Goal: Information Seeking & Learning: Learn about a topic

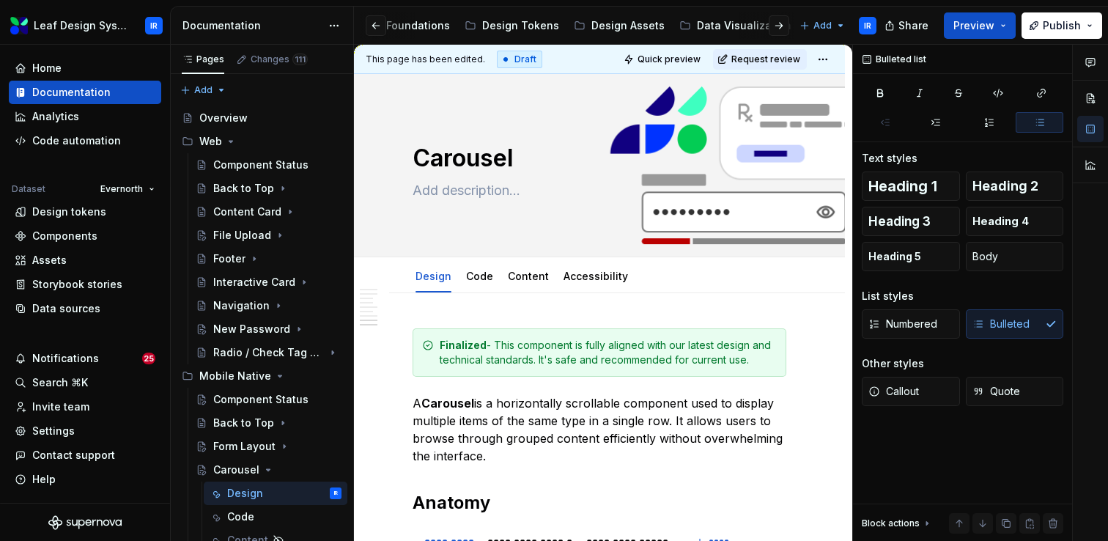
scroll to position [2161, 0]
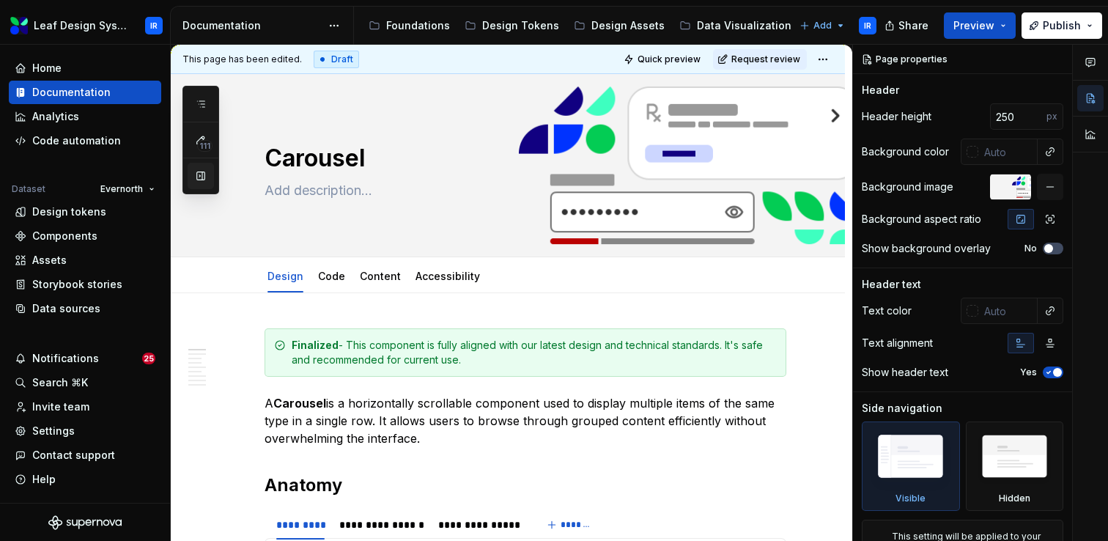
click at [202, 173] on button "button" at bounding box center [201, 176] width 26 height 26
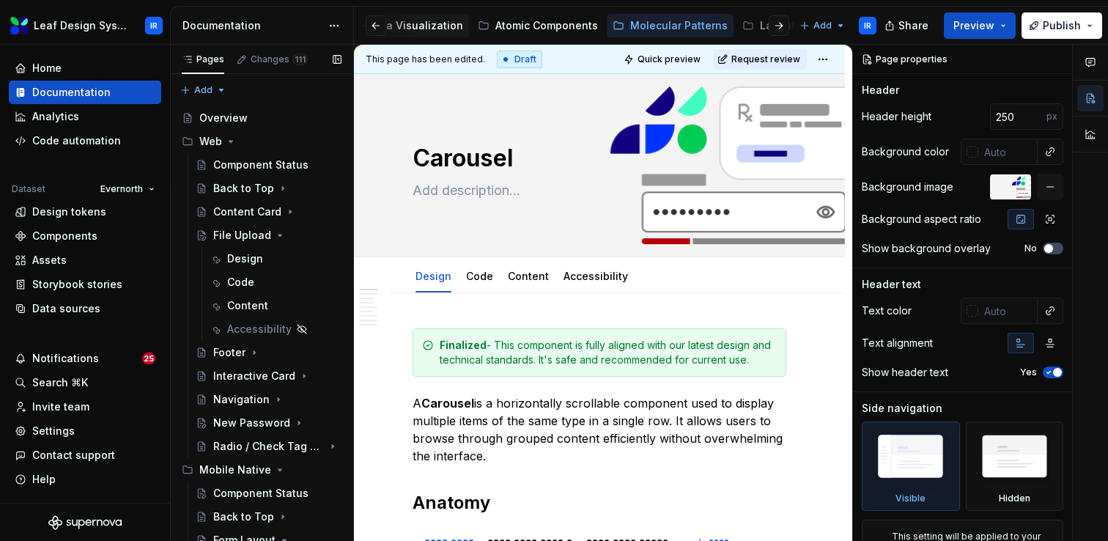
scroll to position [0, 329]
click at [276, 232] on icon "Page tree" at bounding box center [280, 235] width 12 height 12
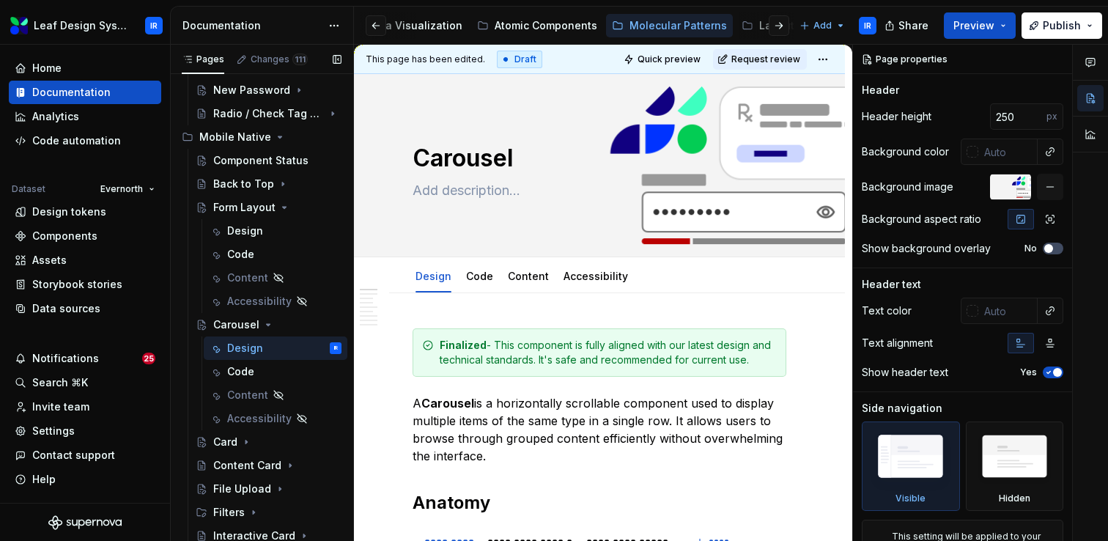
scroll to position [252, 0]
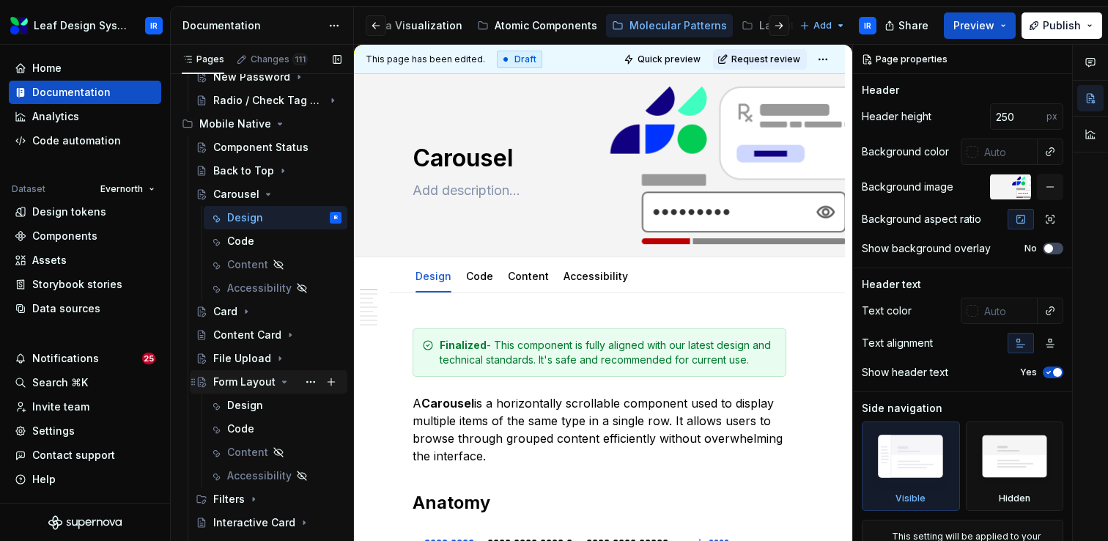
click at [283, 383] on icon "Page tree" at bounding box center [285, 381] width 4 height 1
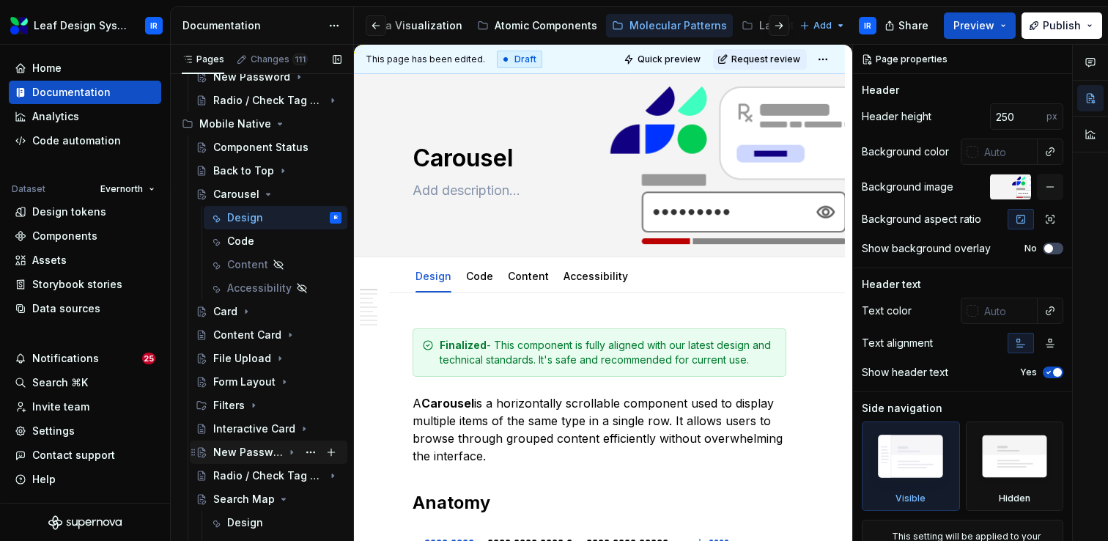
scroll to position [312, 0]
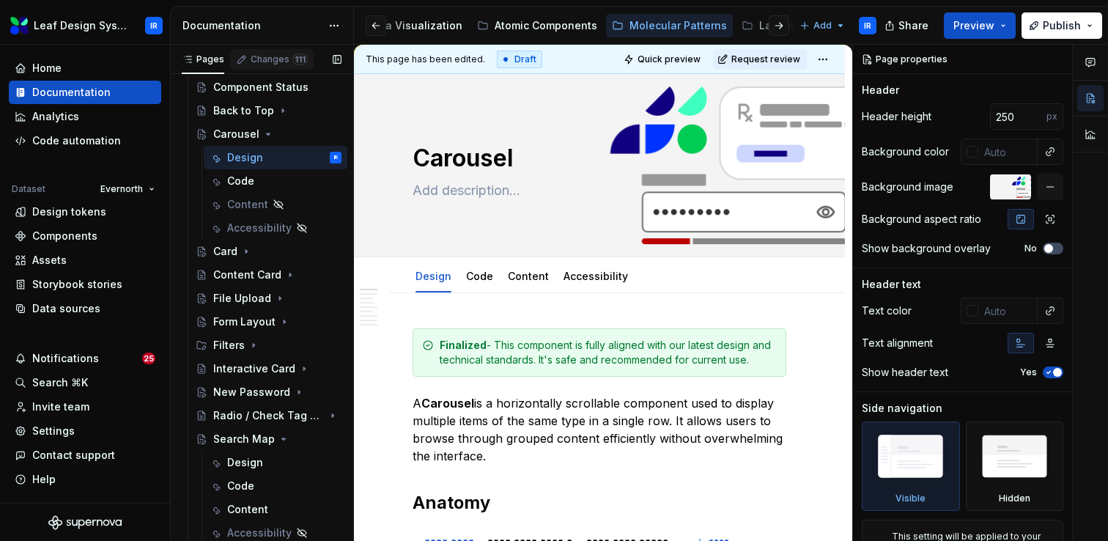
click at [279, 62] on div "Changes 111" at bounding box center [279, 60] width 57 height 12
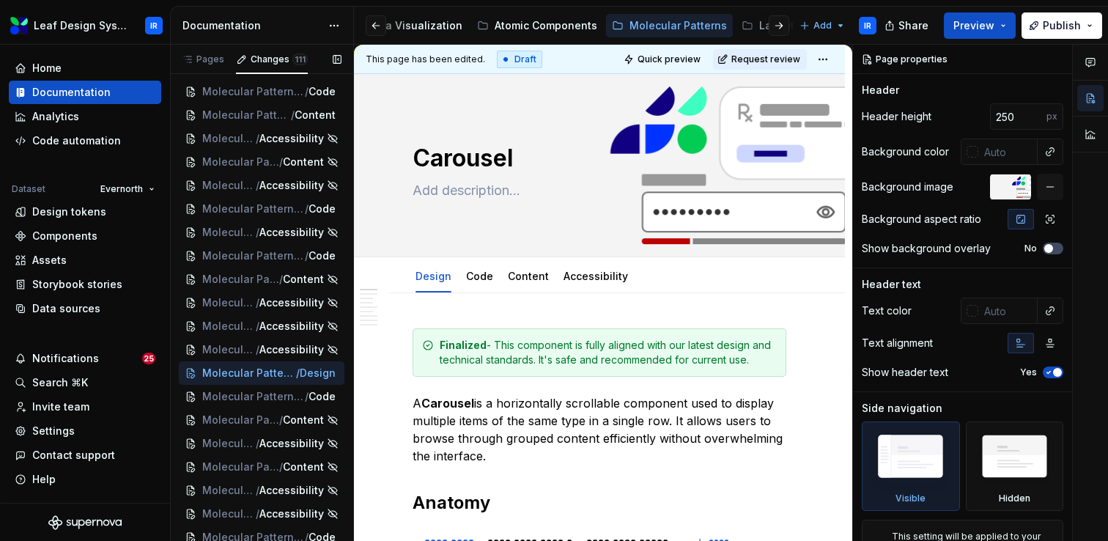
scroll to position [1276, 0]
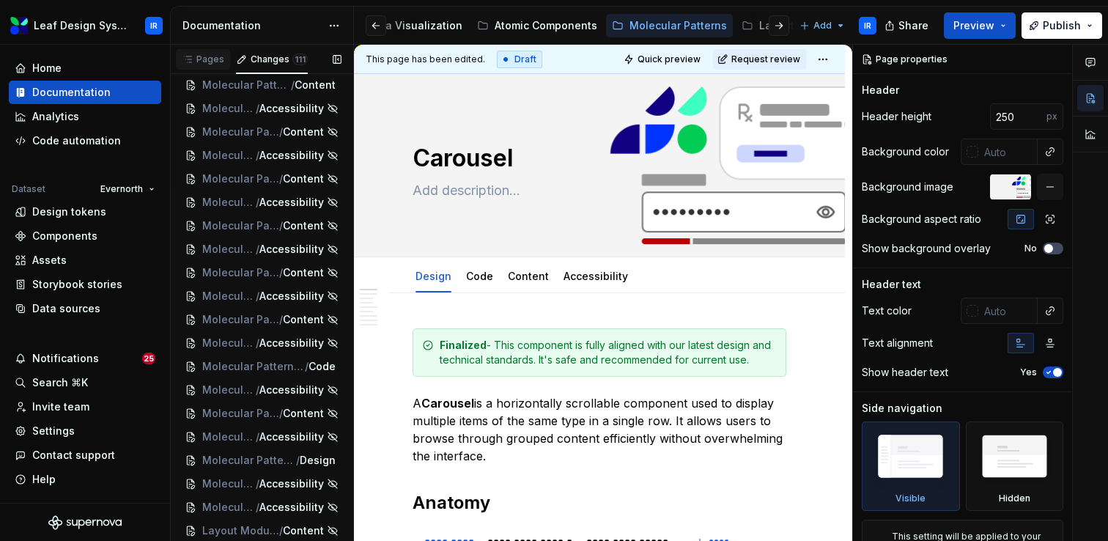
click at [204, 64] on div "Pages" at bounding box center [203, 60] width 43 height 12
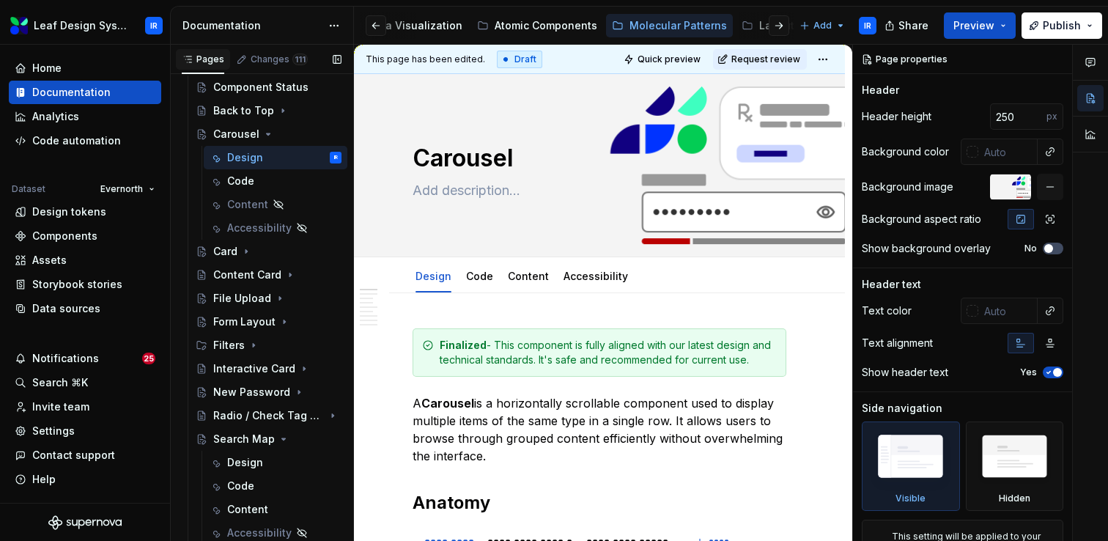
scroll to position [312, 0]
click at [291, 369] on icon "Page tree" at bounding box center [291, 369] width 1 height 4
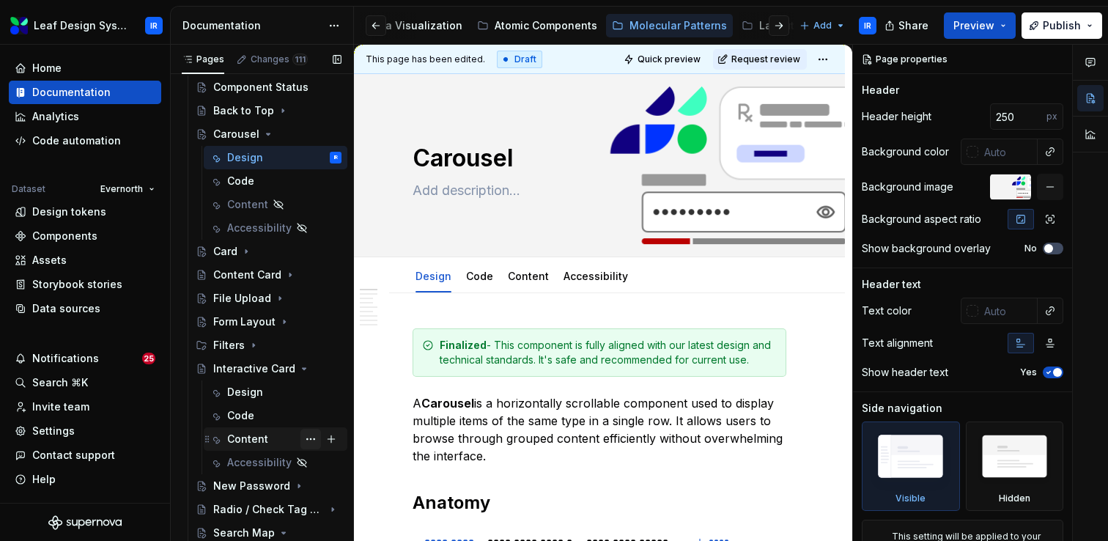
click at [308, 440] on button "Page tree" at bounding box center [310, 439] width 21 height 21
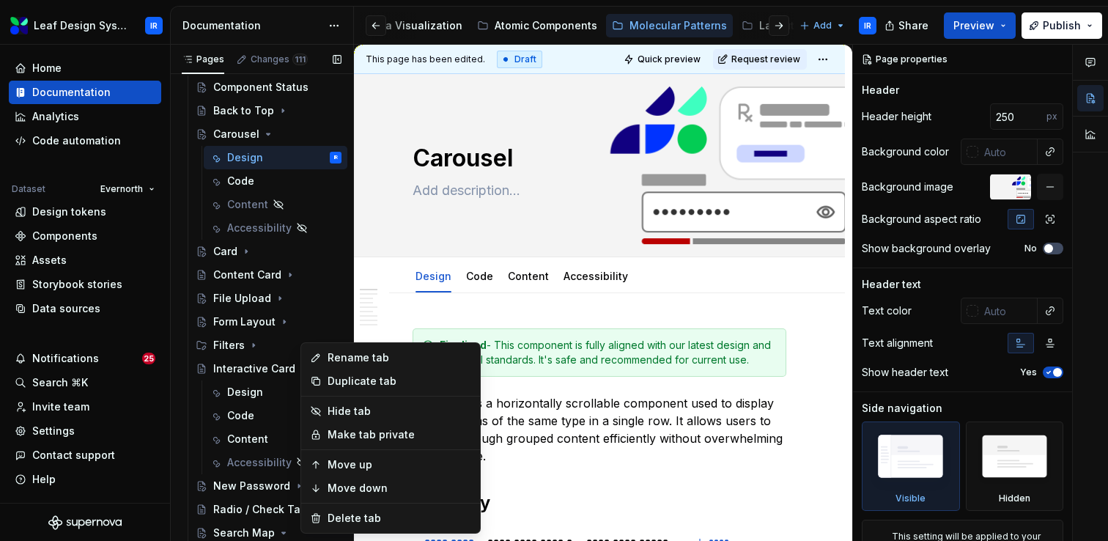
click at [269, 441] on div "Pages Changes 111 Add Accessibility guide for tree Page tree. Navigate the tree…" at bounding box center [261, 296] width 183 height 503
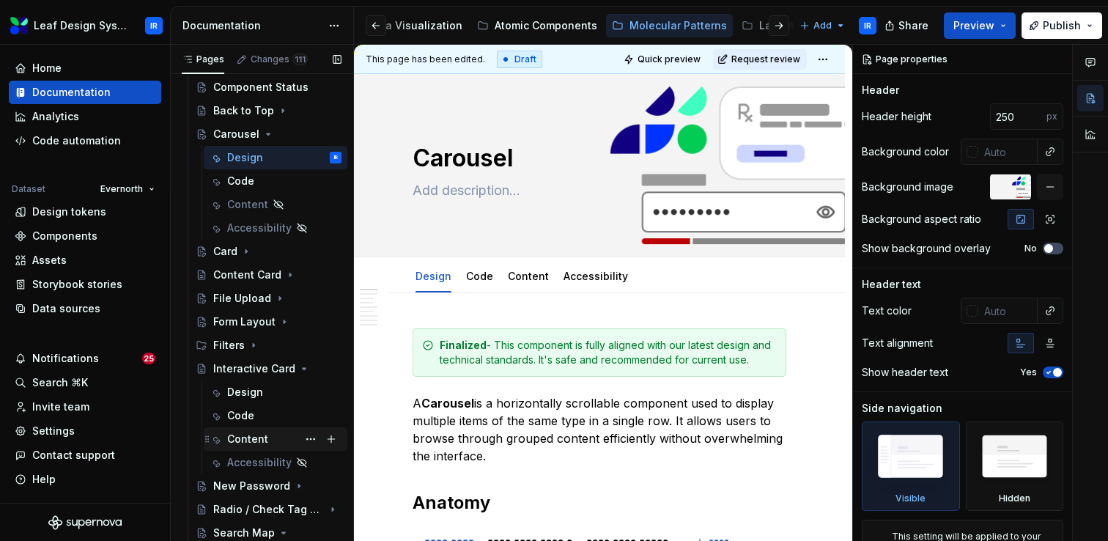
click at [251, 442] on div "Content" at bounding box center [247, 439] width 41 height 15
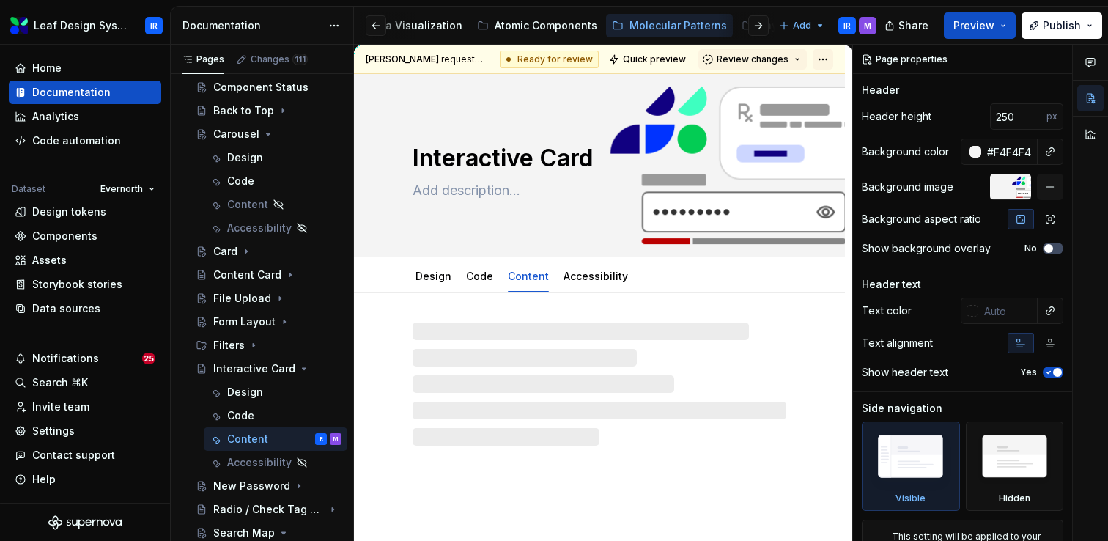
click at [830, 57] on html "Leaf Design System IR Home Documentation Analytics Code automation Dataset Ever…" at bounding box center [554, 270] width 1108 height 541
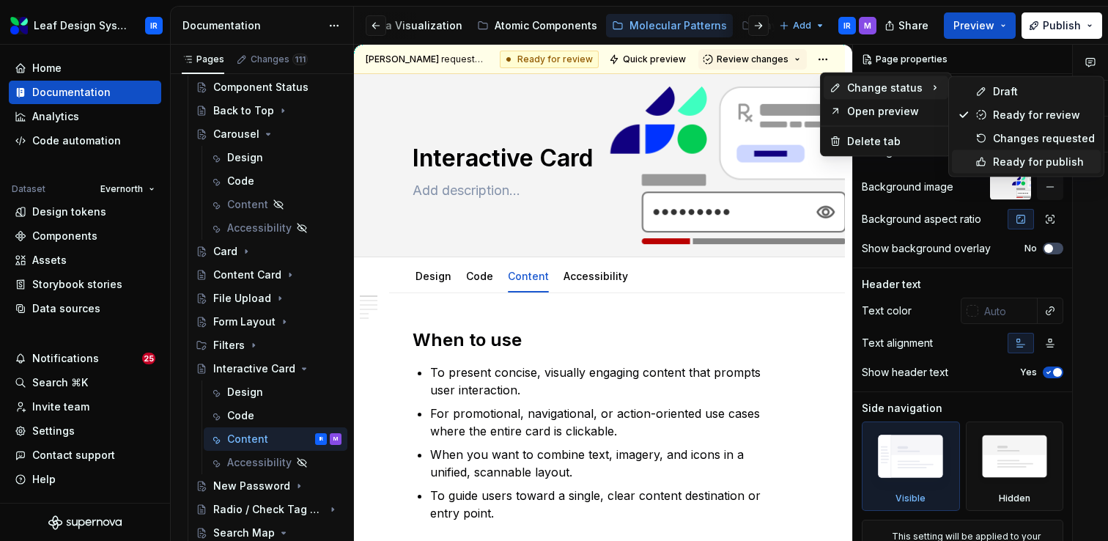
click at [1044, 163] on div "Ready for publish" at bounding box center [1044, 162] width 102 height 15
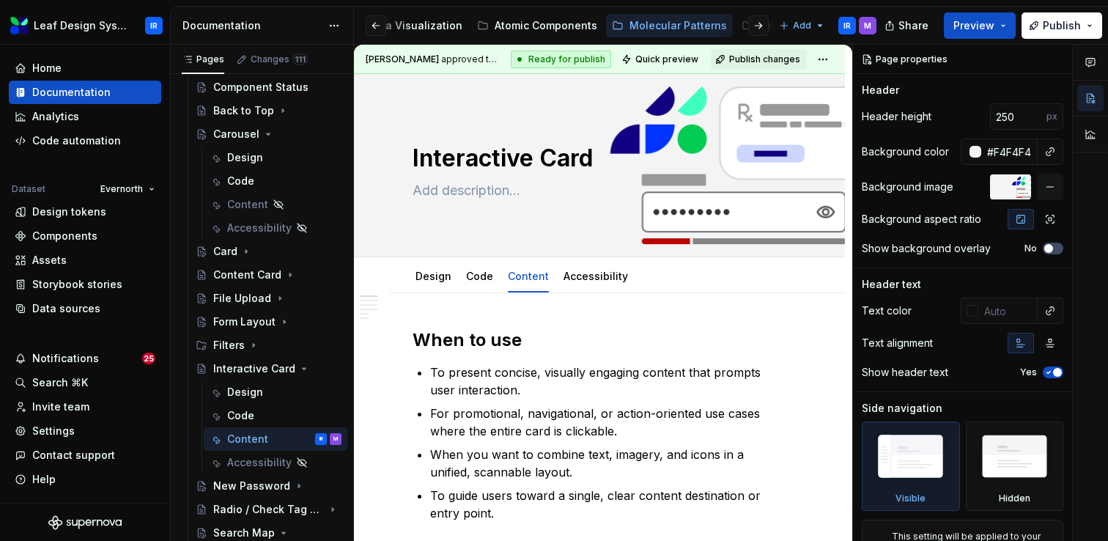
type textarea "*"
click at [292, 369] on icon "Page tree" at bounding box center [292, 368] width 4 height 1
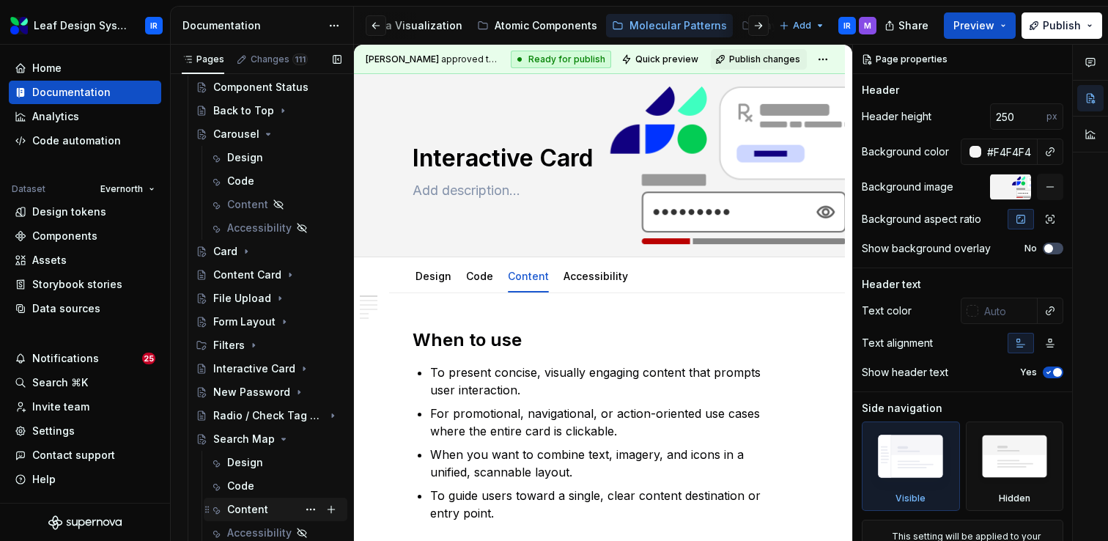
click at [248, 505] on div "Content" at bounding box center [247, 509] width 41 height 15
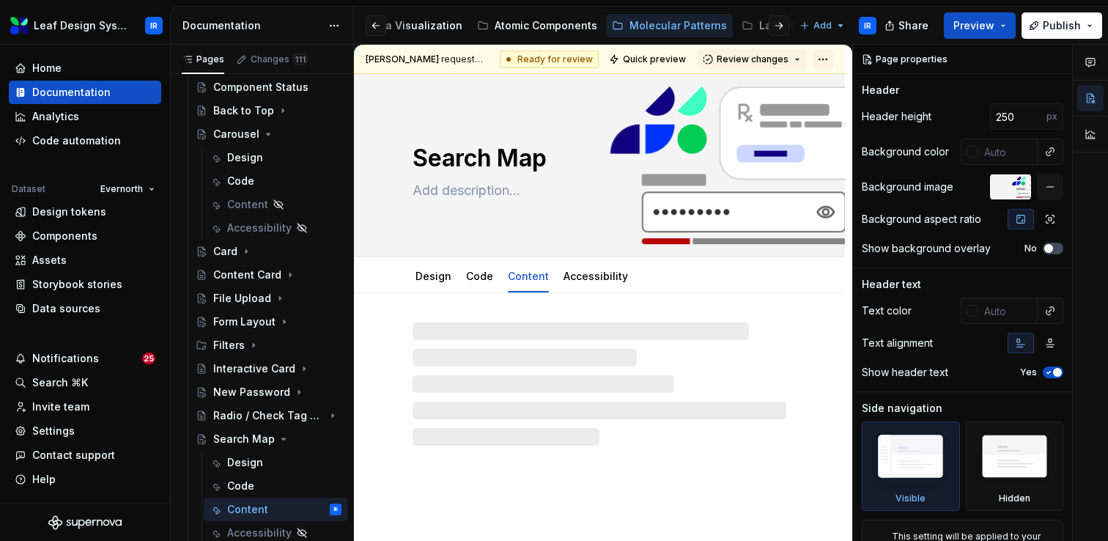
click at [832, 59] on html "Leaf Design System IR Home Documentation Analytics Code automation Dataset Ever…" at bounding box center [554, 270] width 1108 height 541
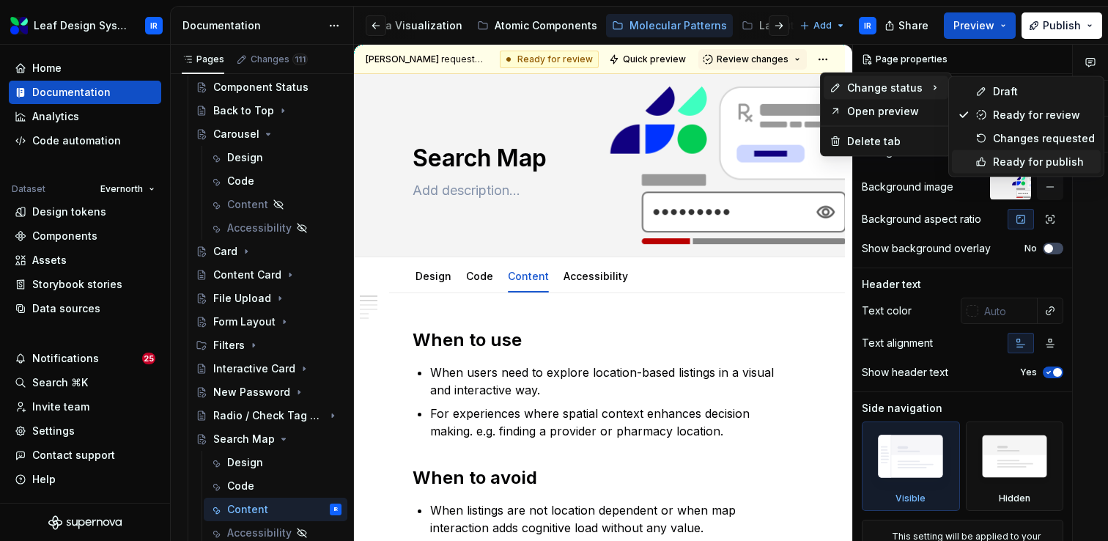
click at [997, 158] on div "Ready for publish" at bounding box center [1044, 162] width 102 height 15
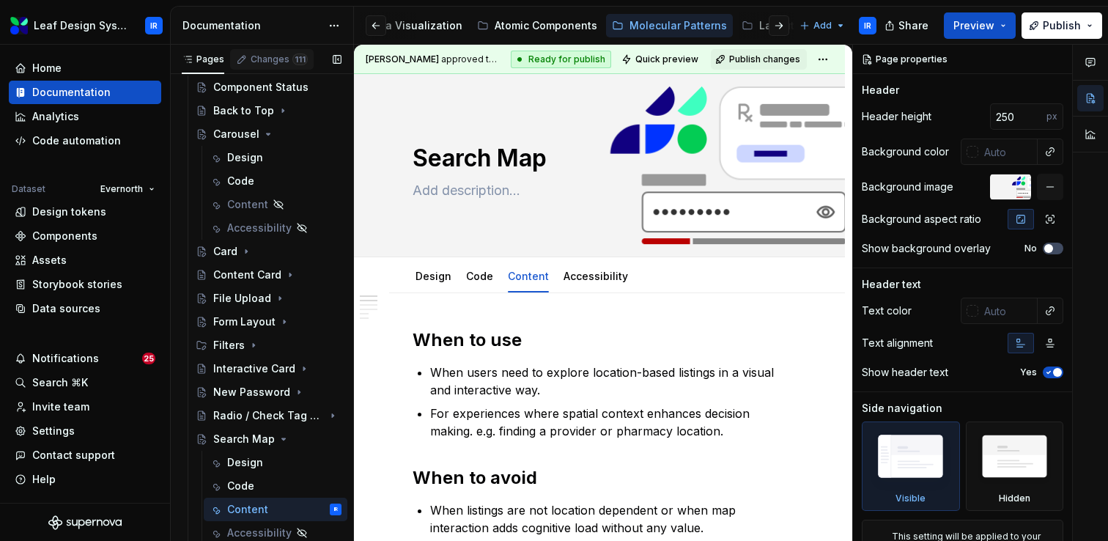
click at [290, 67] on div "Changes 111" at bounding box center [272, 59] width 84 height 21
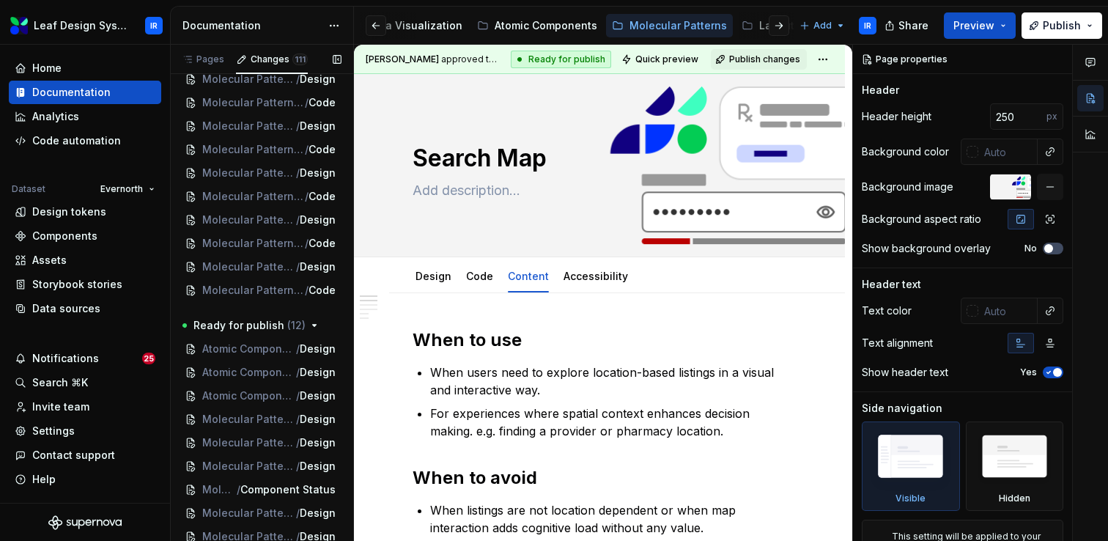
scroll to position [2241, 0]
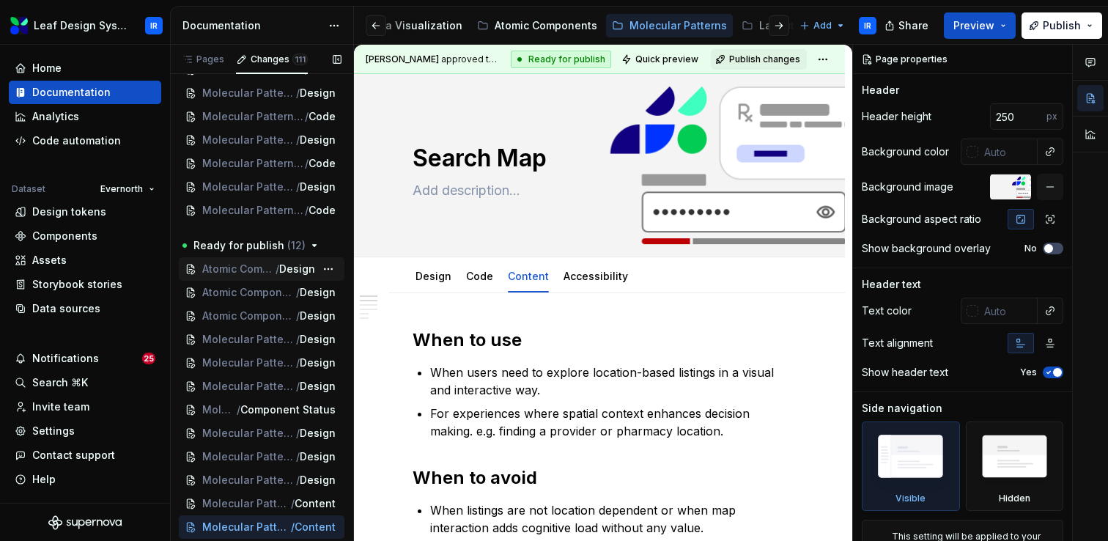
click at [237, 273] on span "Atomic Components / Web / Breadcrumb" at bounding box center [238, 269] width 73 height 15
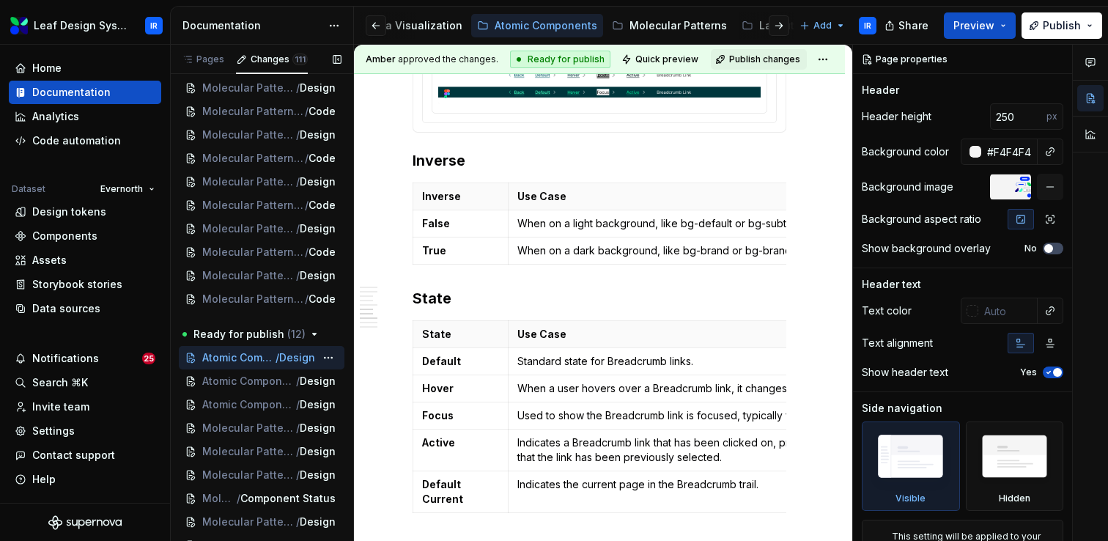
scroll to position [2136, 0]
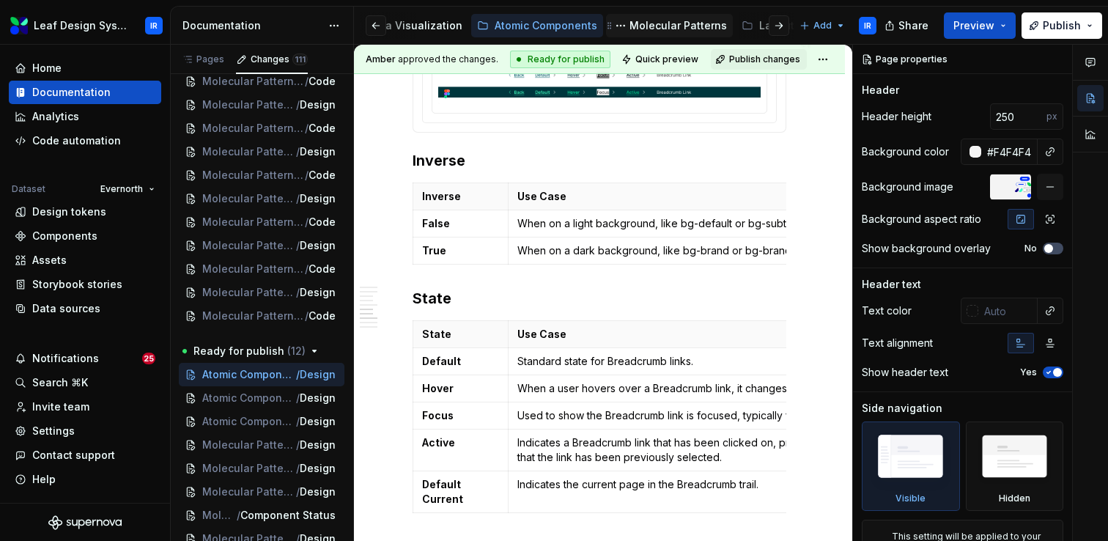
click at [654, 28] on div "Molecular Patterns" at bounding box center [678, 25] width 97 height 15
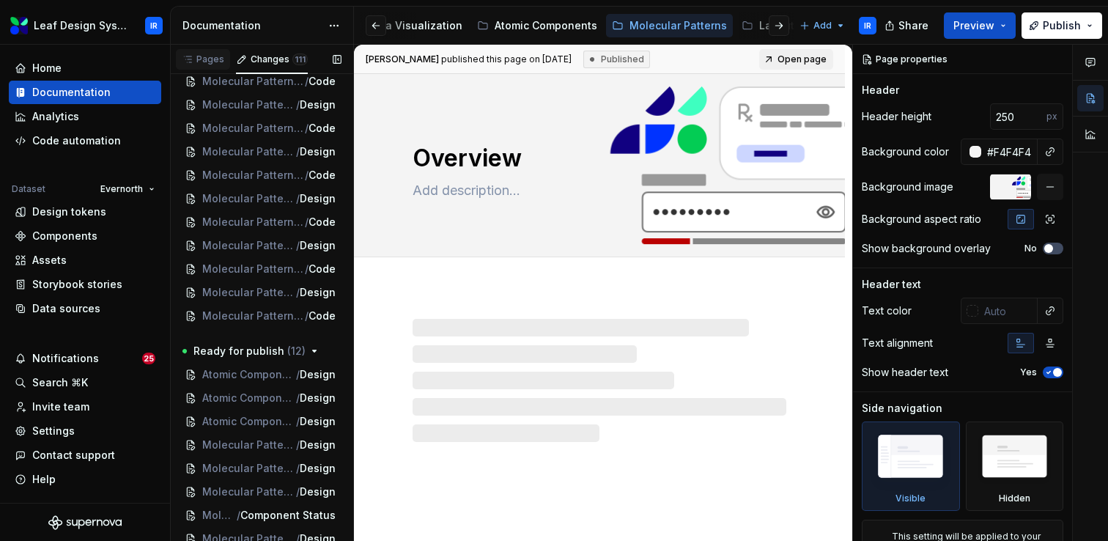
click at [202, 62] on div "Pages" at bounding box center [203, 60] width 43 height 12
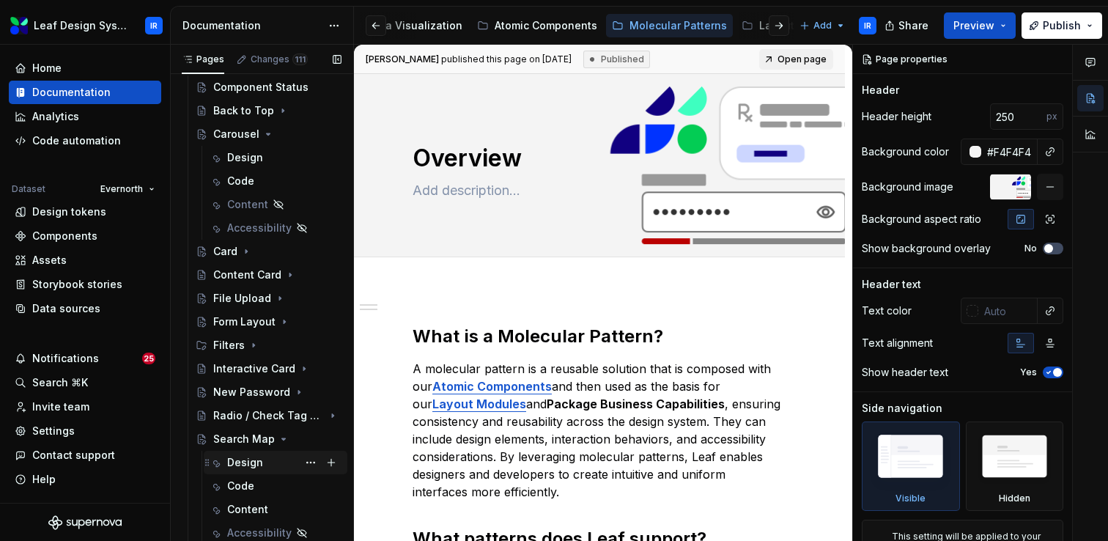
click at [252, 454] on div "Design" at bounding box center [284, 462] width 114 height 21
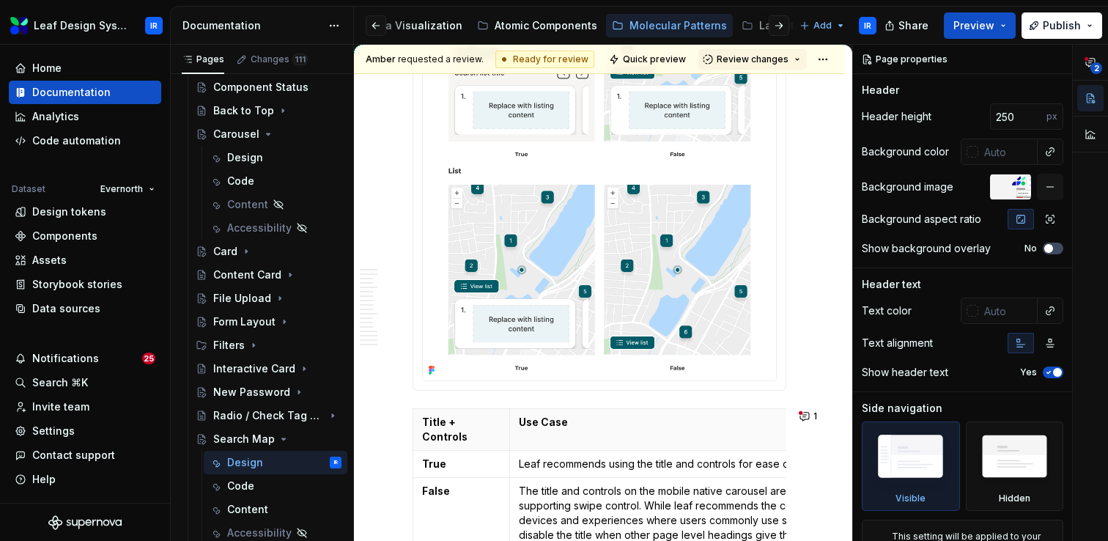
scroll to position [2935, 0]
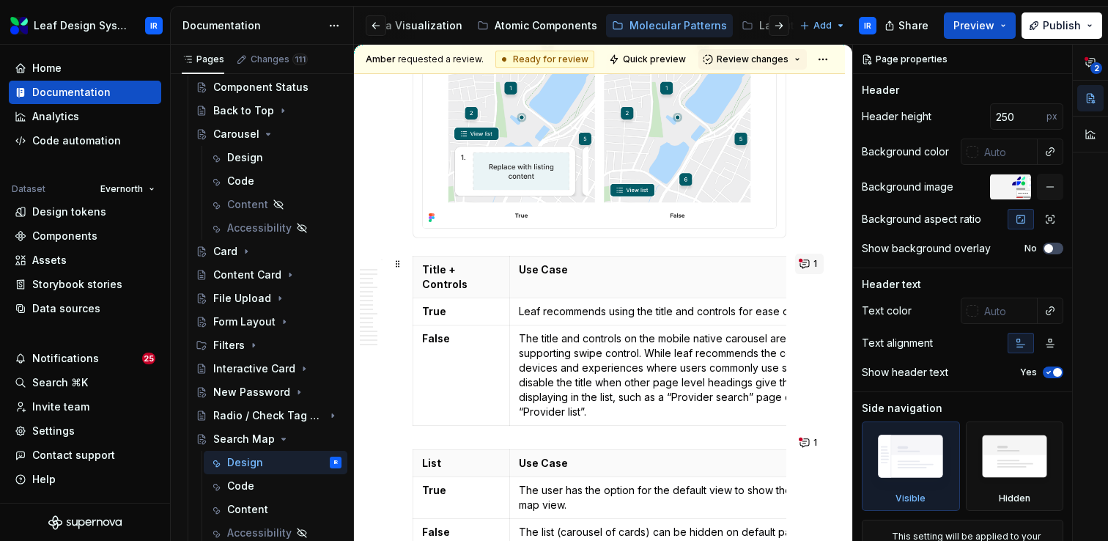
click at [815, 265] on button "1" at bounding box center [809, 264] width 29 height 21
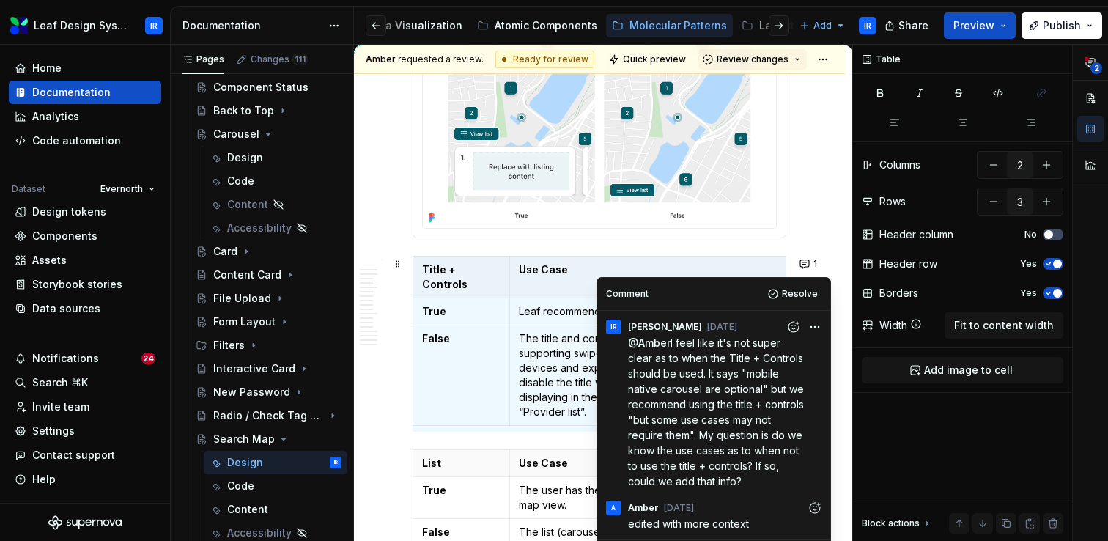
click at [586, 388] on p "The title and controls on the mobile native carousel are optional, due to the c…" at bounding box center [738, 375] width 438 height 88
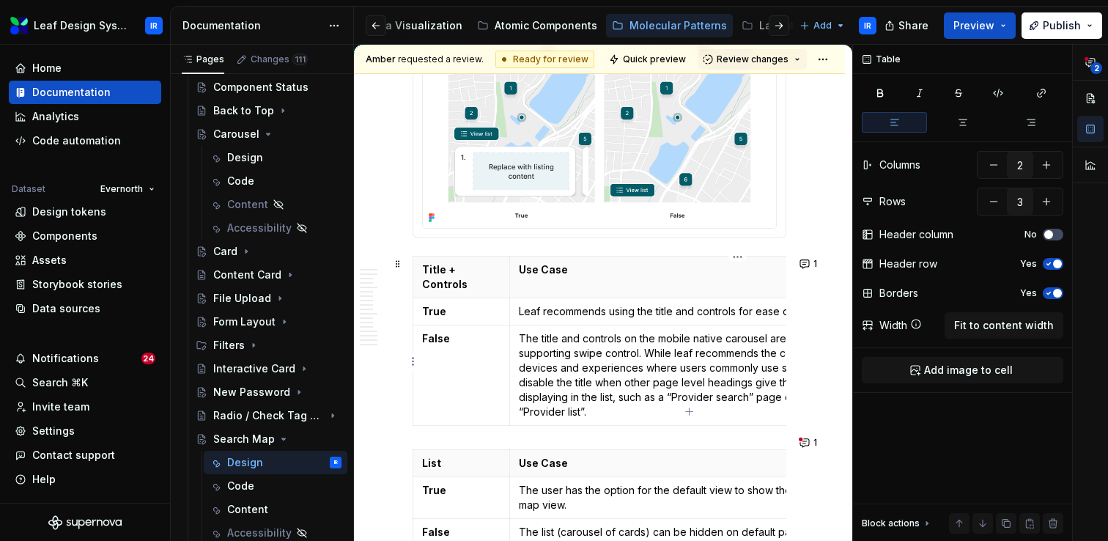
type textarea "*"
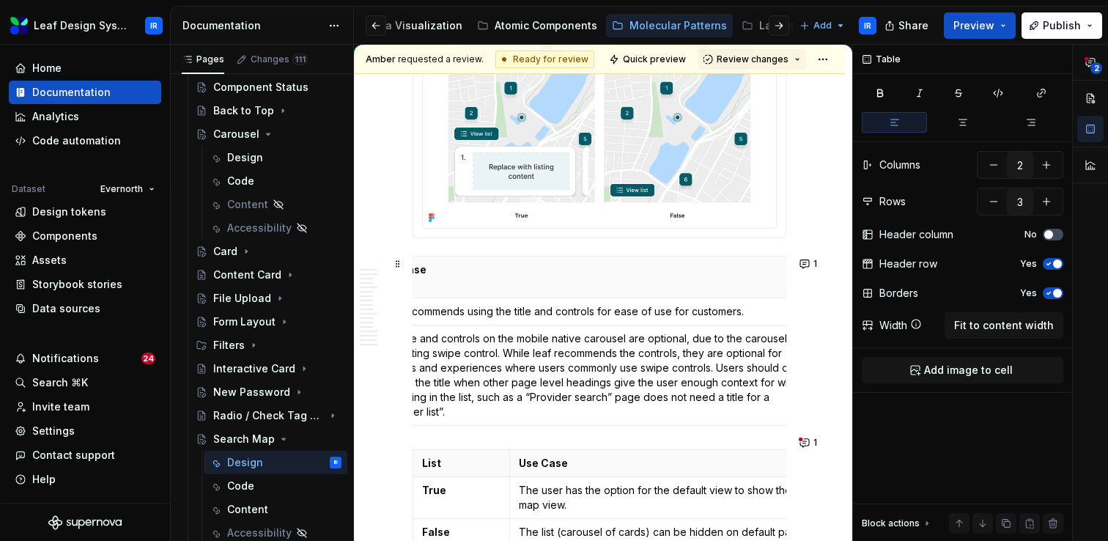
scroll to position [0, 144]
click at [536, 342] on p "The title and controls on the mobile native carousel are optional, due to the c…" at bounding box center [594, 375] width 438 height 88
click at [534, 375] on p "The title and controls on the mobile native carousel are optional, due to the c…" at bounding box center [594, 375] width 438 height 88
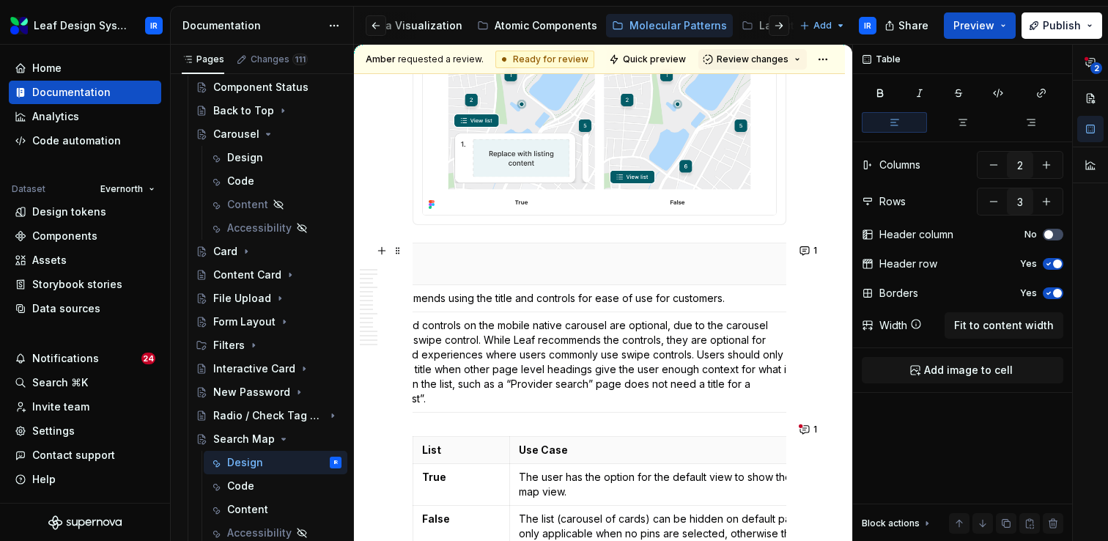
scroll to position [0, 161]
click at [530, 379] on p "The title and controls on the mobile native carousel are optional, due to the c…" at bounding box center [577, 362] width 438 height 88
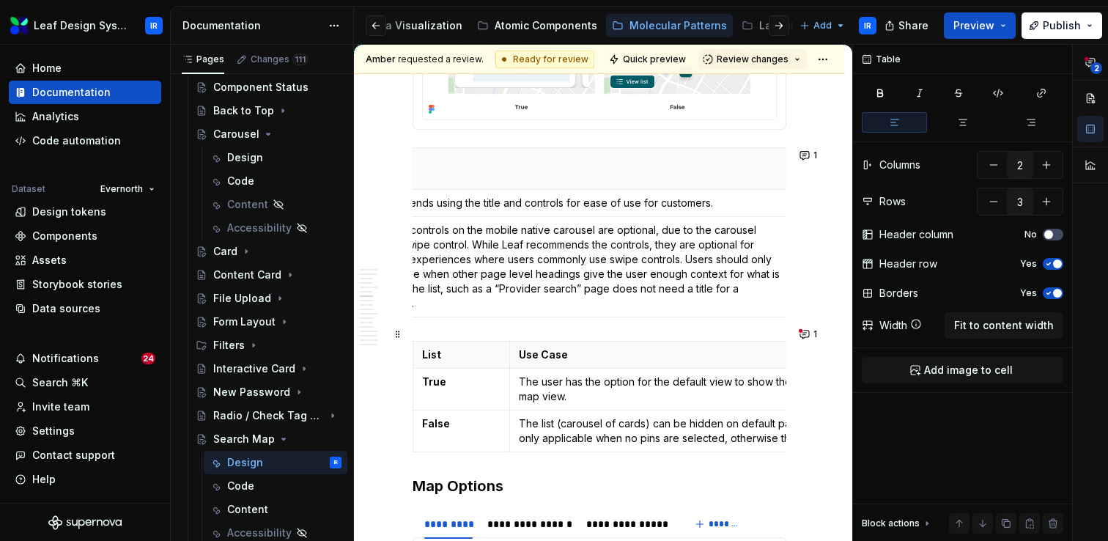
scroll to position [3052, 0]
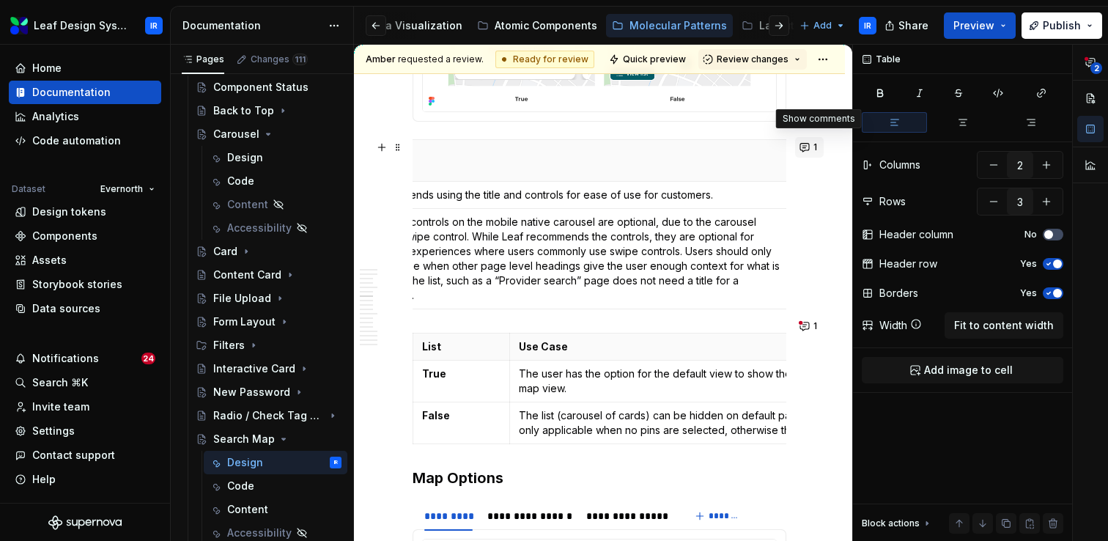
click at [816, 153] on button "1" at bounding box center [809, 147] width 29 height 21
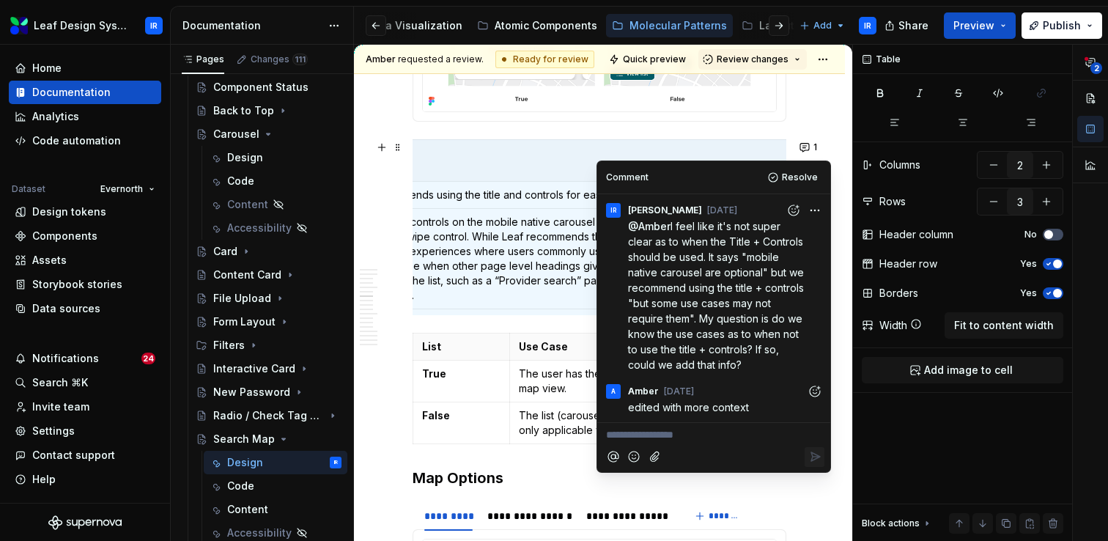
click at [812, 396] on icon "Add reaction" at bounding box center [815, 390] width 10 height 10
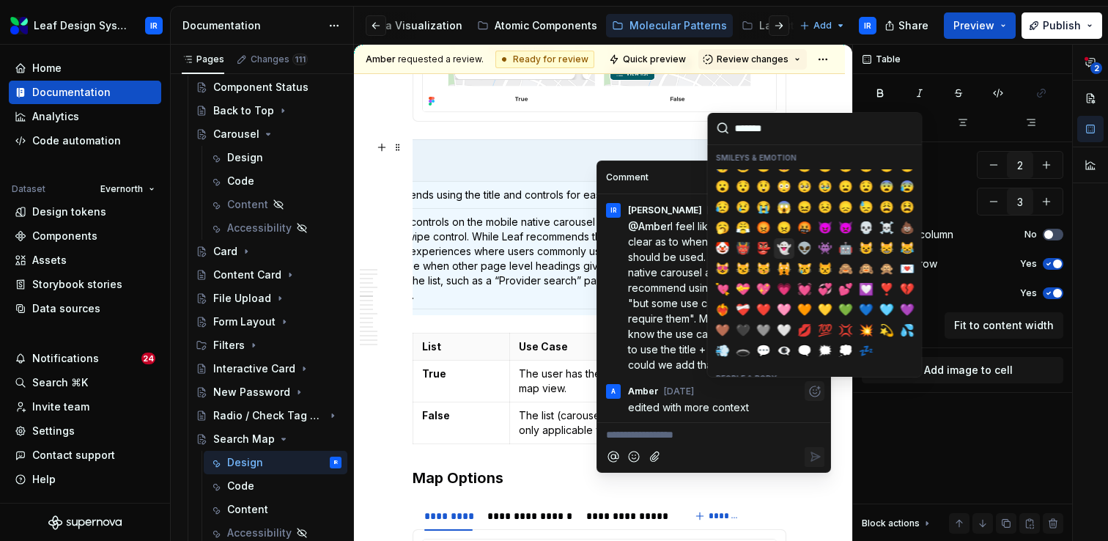
scroll to position [176, 0]
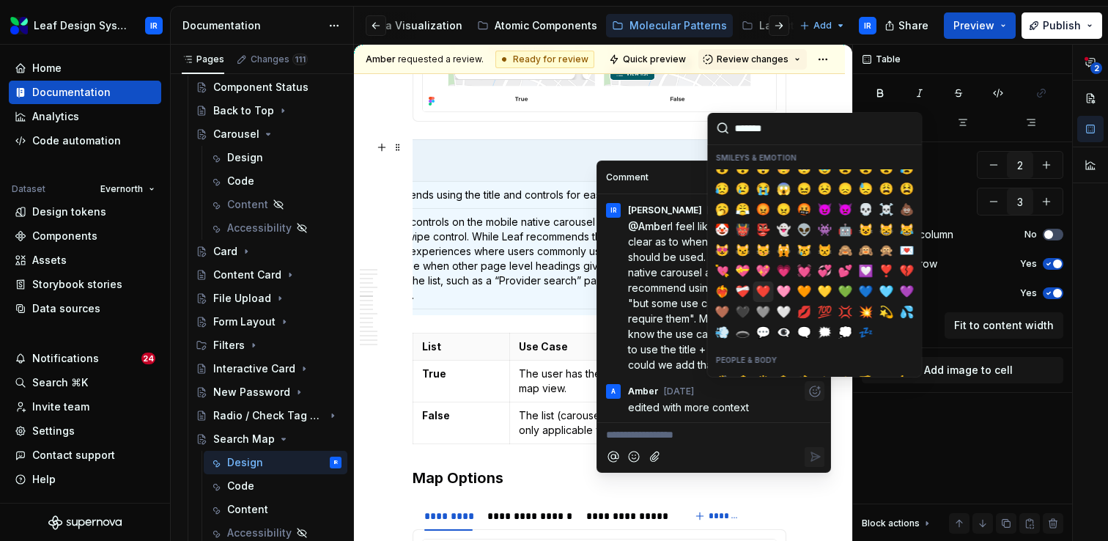
click at [766, 289] on span "❤️" at bounding box center [764, 291] width 12 height 15
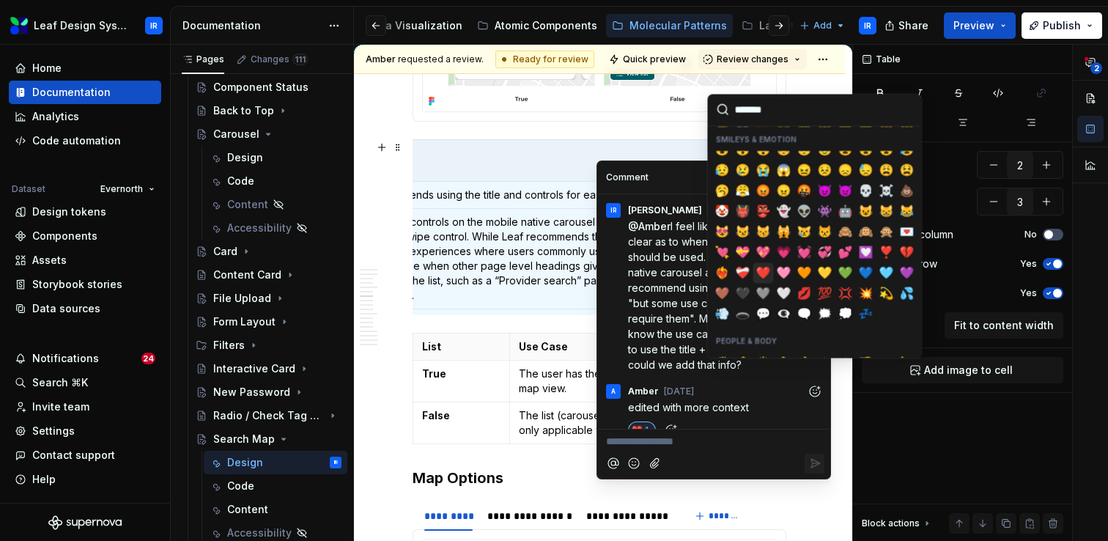
scroll to position [18, 0]
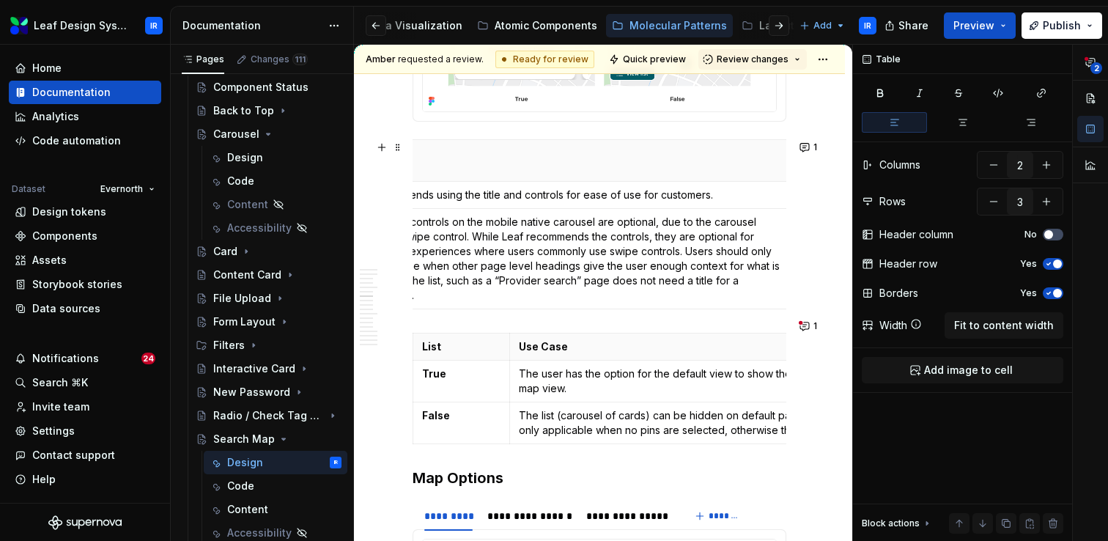
click at [564, 414] on p "The list (carousel of cards) can be hidden on default page load in the map view…" at bounding box center [738, 422] width 438 height 29
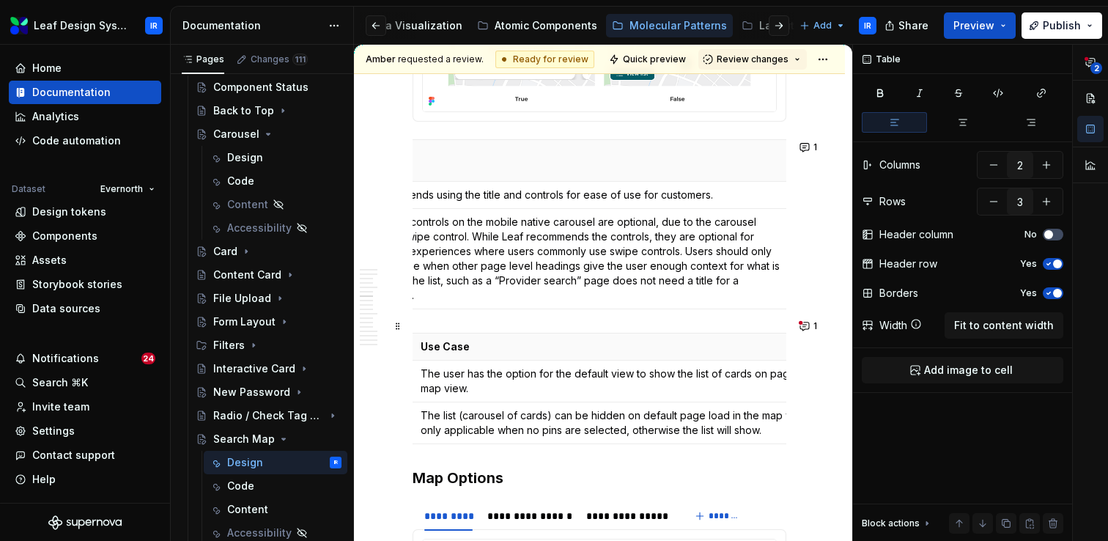
scroll to position [0, 107]
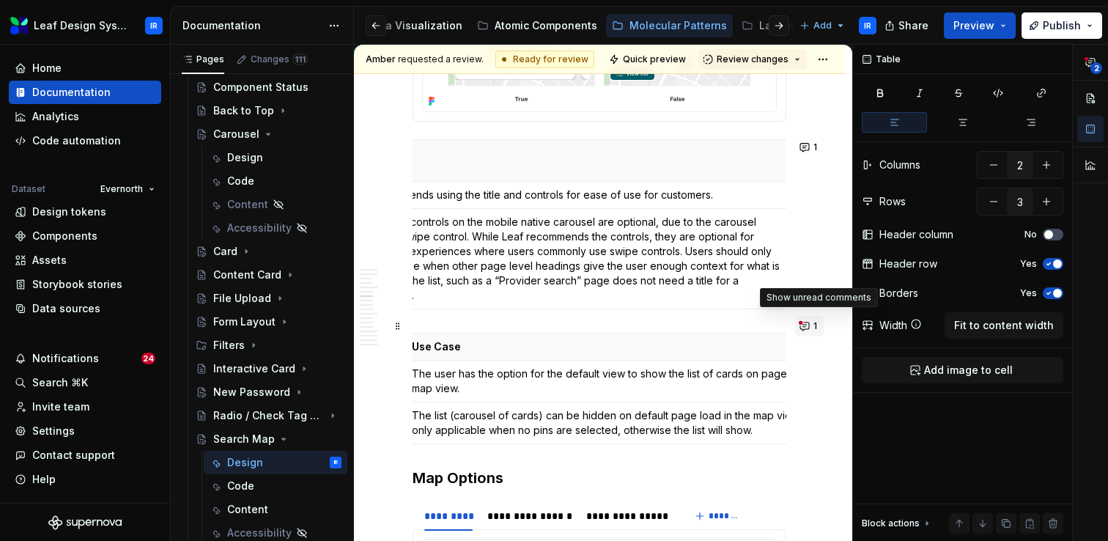
click at [815, 330] on button "1" at bounding box center [809, 326] width 29 height 21
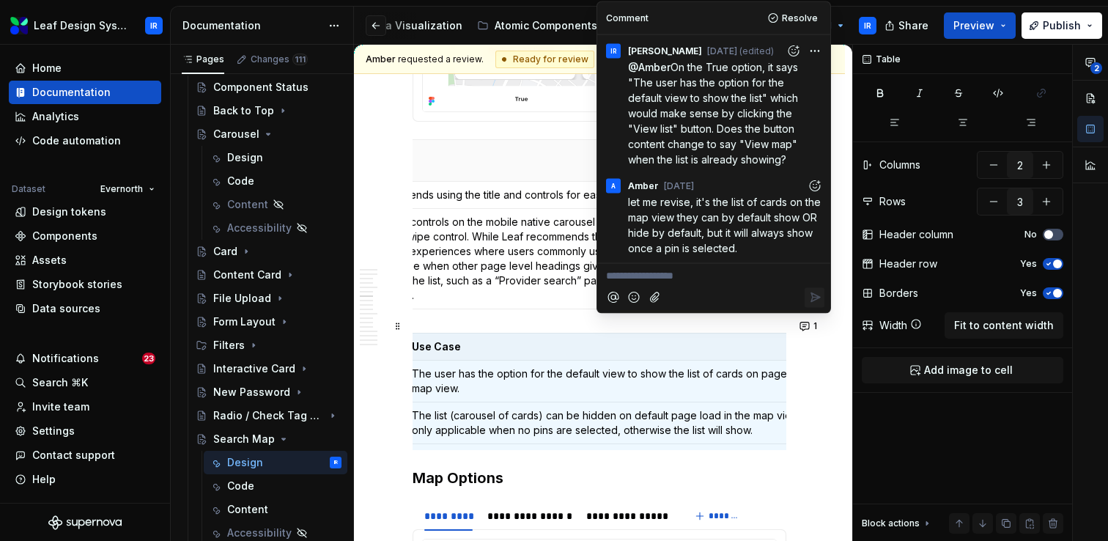
click at [640, 369] on p "The user has the option for the default view to show the list of cards on page …" at bounding box center [631, 380] width 438 height 29
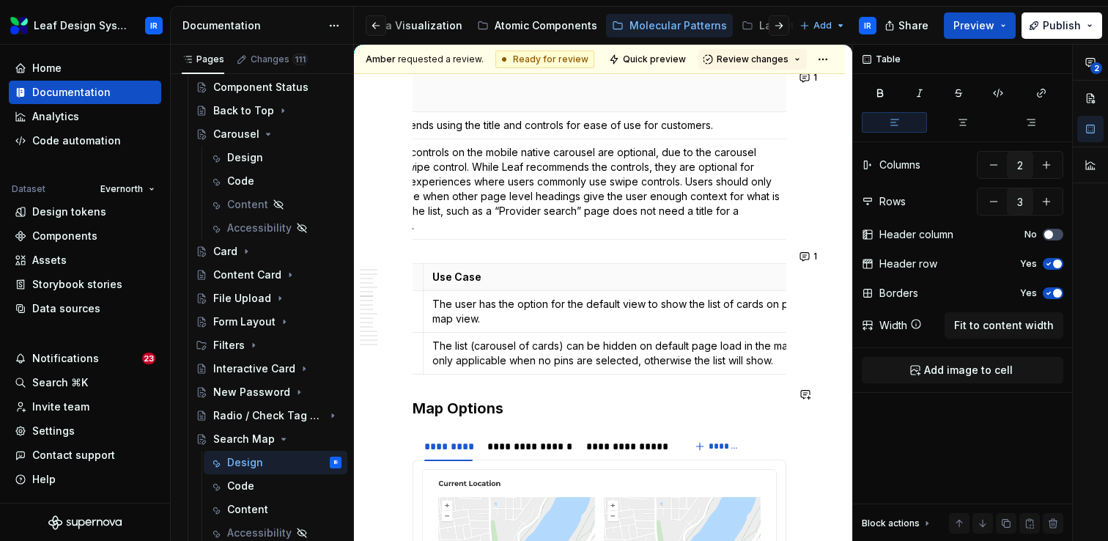
scroll to position [3148, 0]
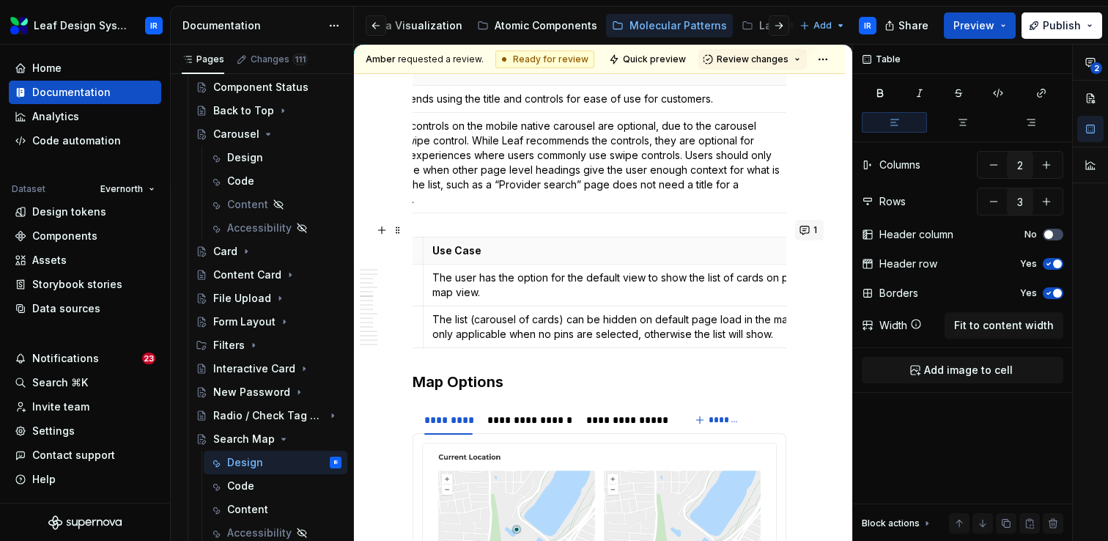
click at [816, 235] on button "1" at bounding box center [809, 230] width 29 height 21
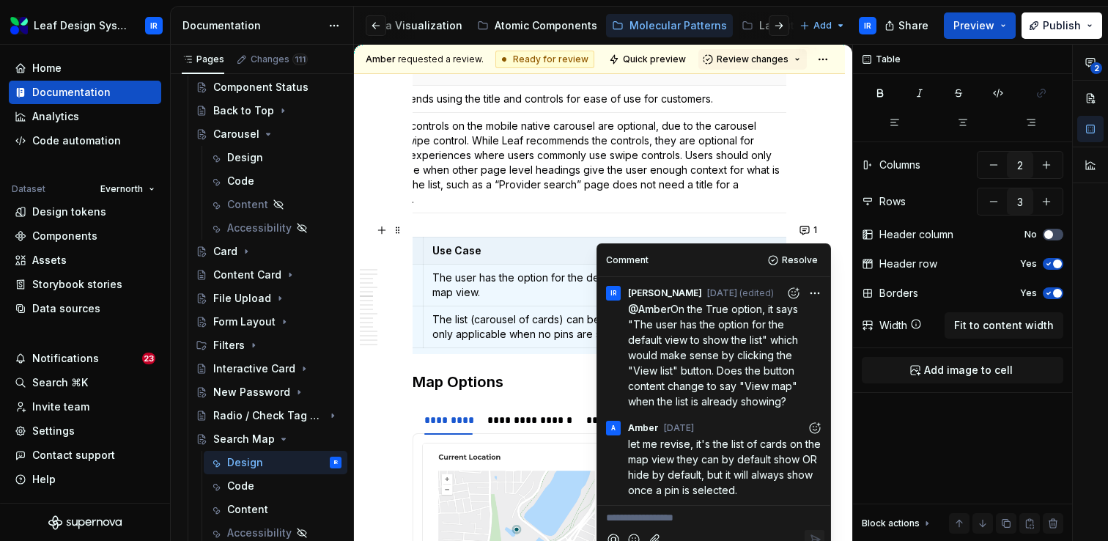
click at [814, 429] on icon "Add reaction" at bounding box center [815, 429] width 4 height 4
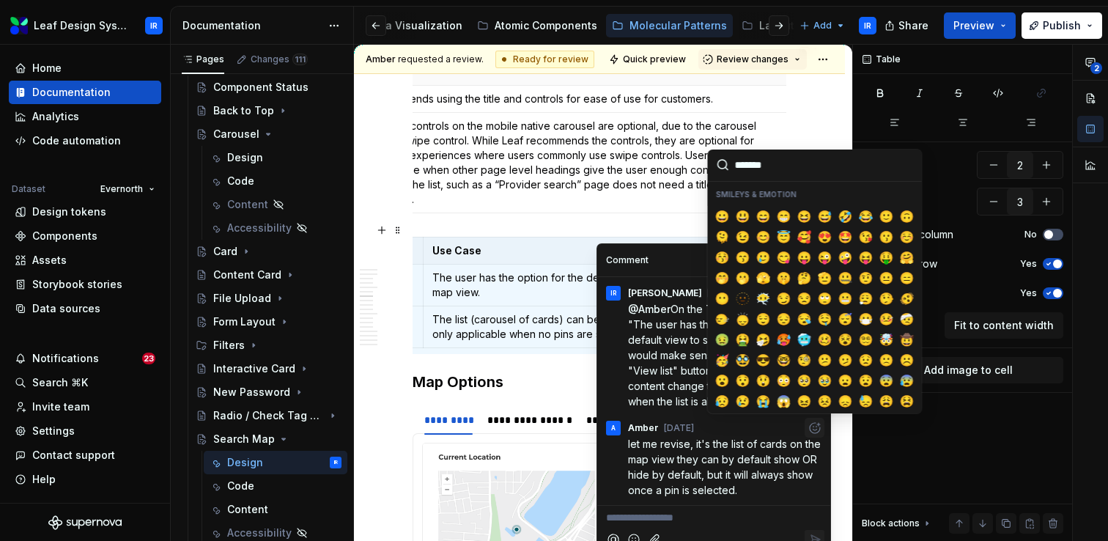
click at [513, 315] on p "The list (carousel of cards) can be hidden on default page load in the map view…" at bounding box center [651, 326] width 438 height 29
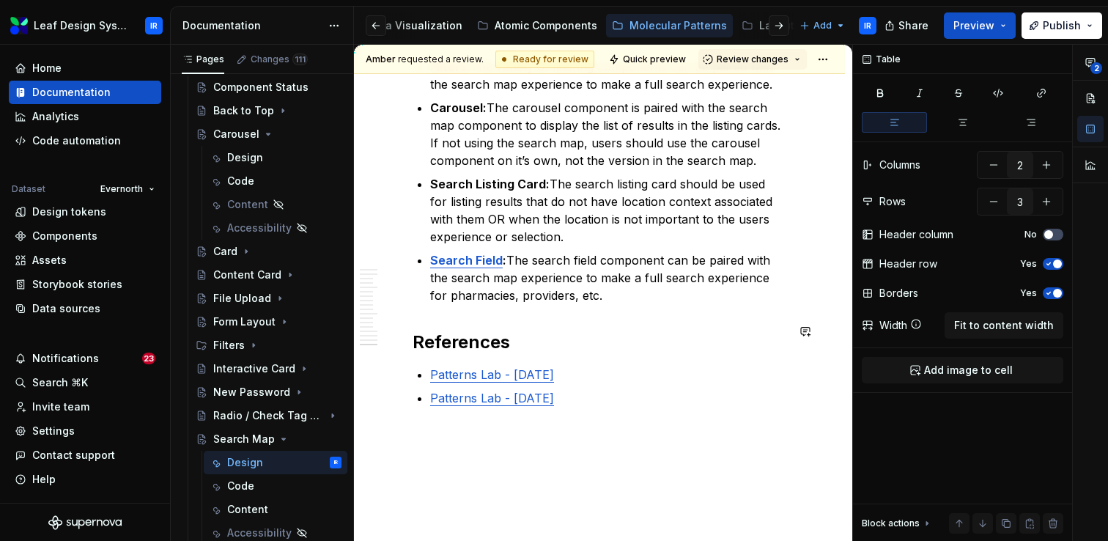
scroll to position [7190, 0]
click at [835, 62] on html "Leaf Design System IR Home Documentation Analytics Code automation Dataset Ever…" at bounding box center [554, 270] width 1108 height 541
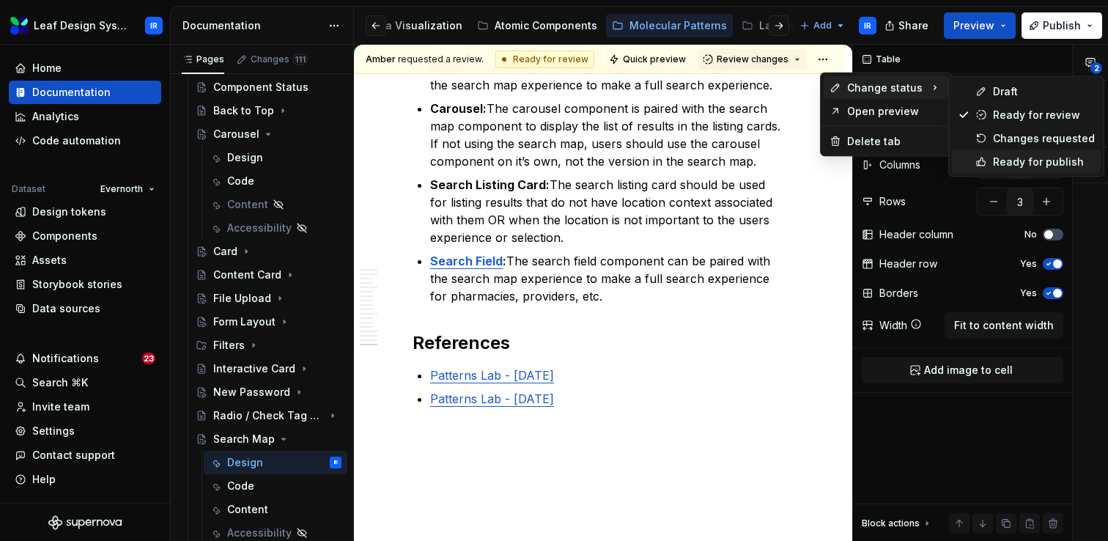
click at [997, 161] on div "Ready for publish" at bounding box center [1044, 162] width 102 height 15
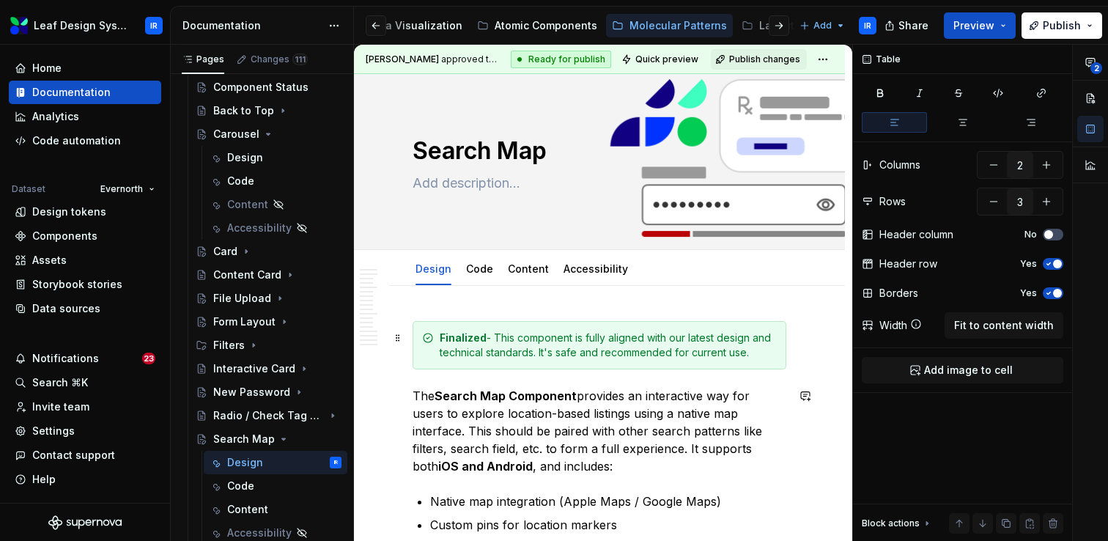
scroll to position [0, 0]
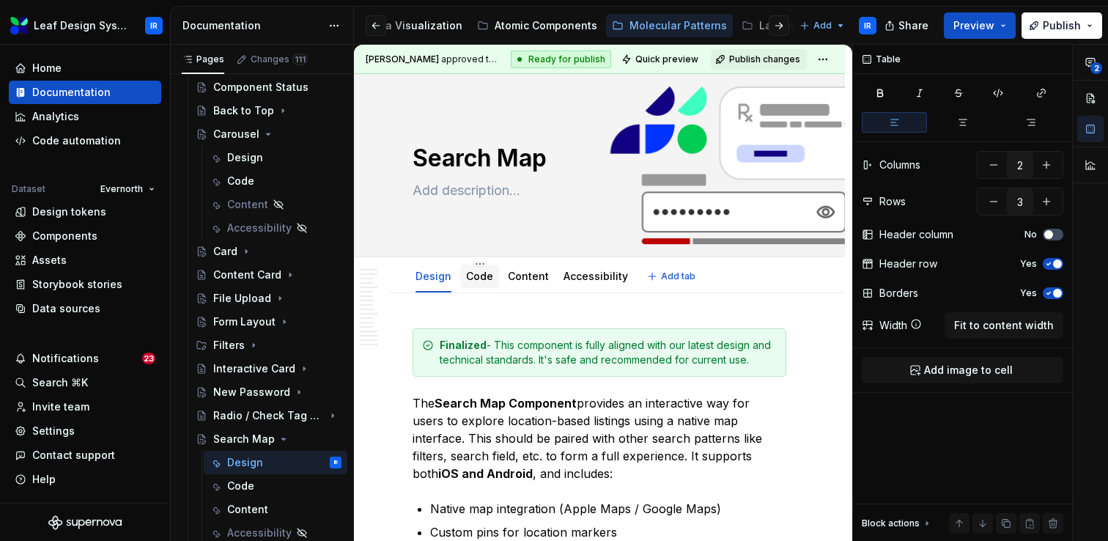
click at [466, 275] on link "Code" at bounding box center [479, 276] width 27 height 12
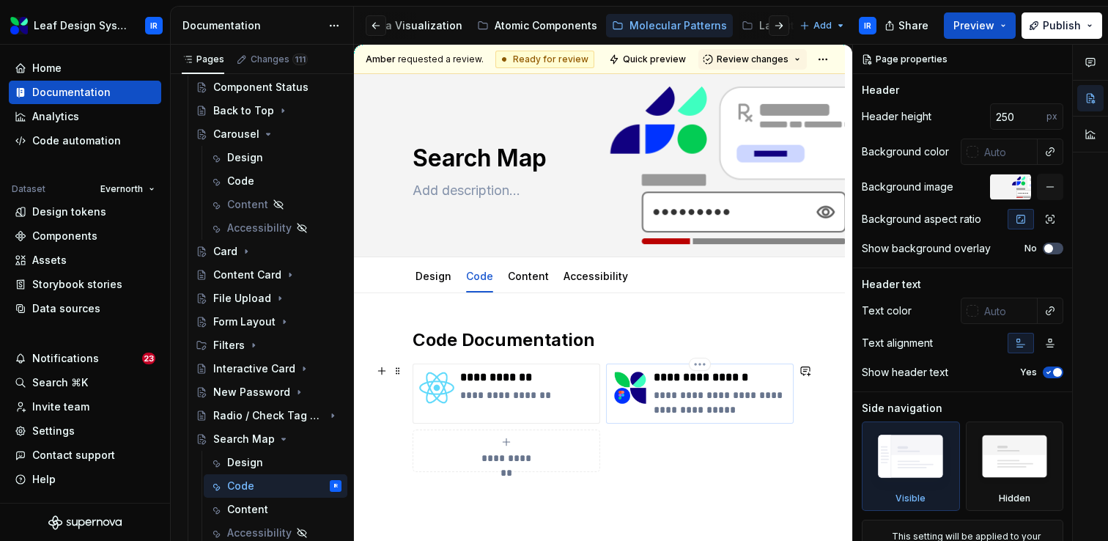
click at [708, 394] on p "**********" at bounding box center [720, 402] width 133 height 29
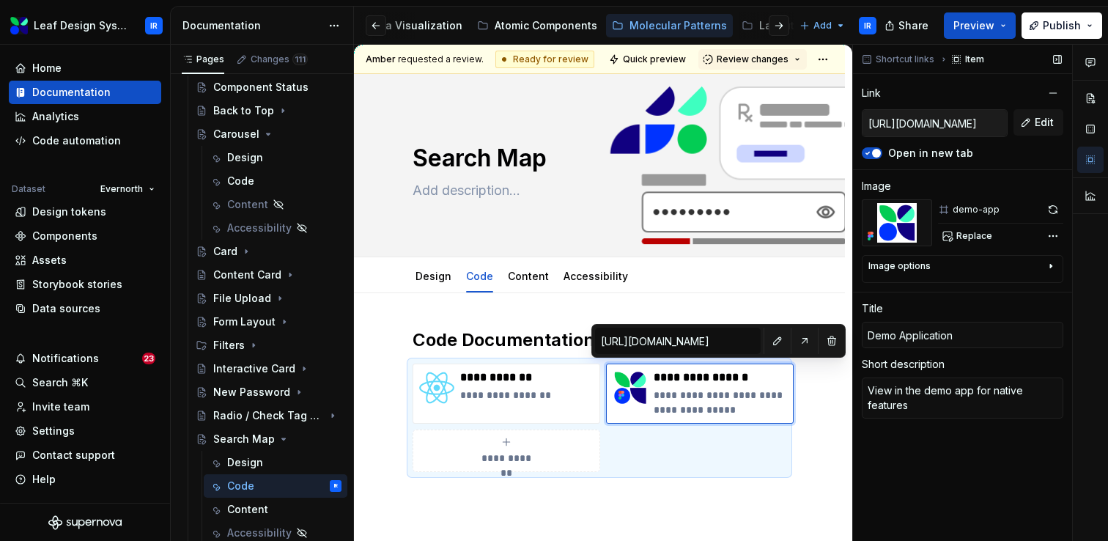
click at [925, 130] on input "[URL][DOMAIN_NAME]" at bounding box center [935, 123] width 144 height 26
click at [1028, 123] on button "Edit" at bounding box center [1039, 122] width 50 height 26
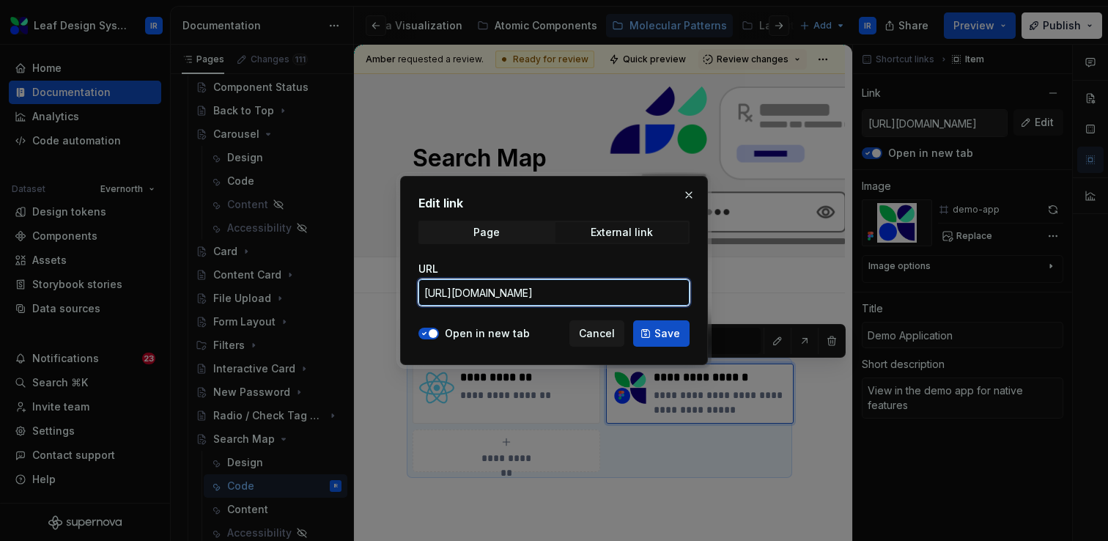
click at [522, 300] on input "[URL][DOMAIN_NAME]" at bounding box center [553, 292] width 271 height 26
click at [593, 326] on span "Cancel" at bounding box center [597, 333] width 36 height 15
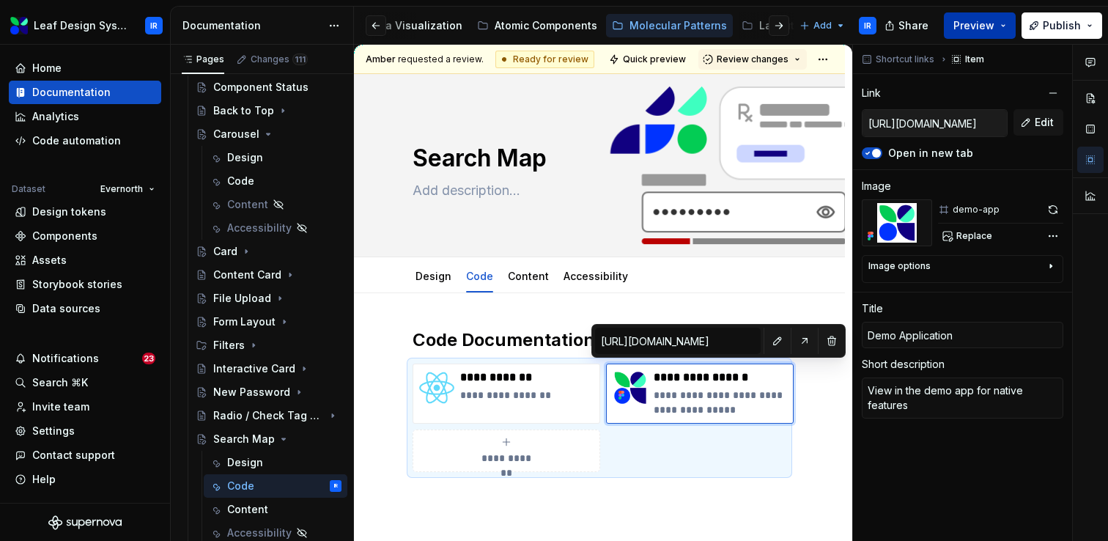
click at [1003, 32] on button "Preview" at bounding box center [980, 25] width 72 height 26
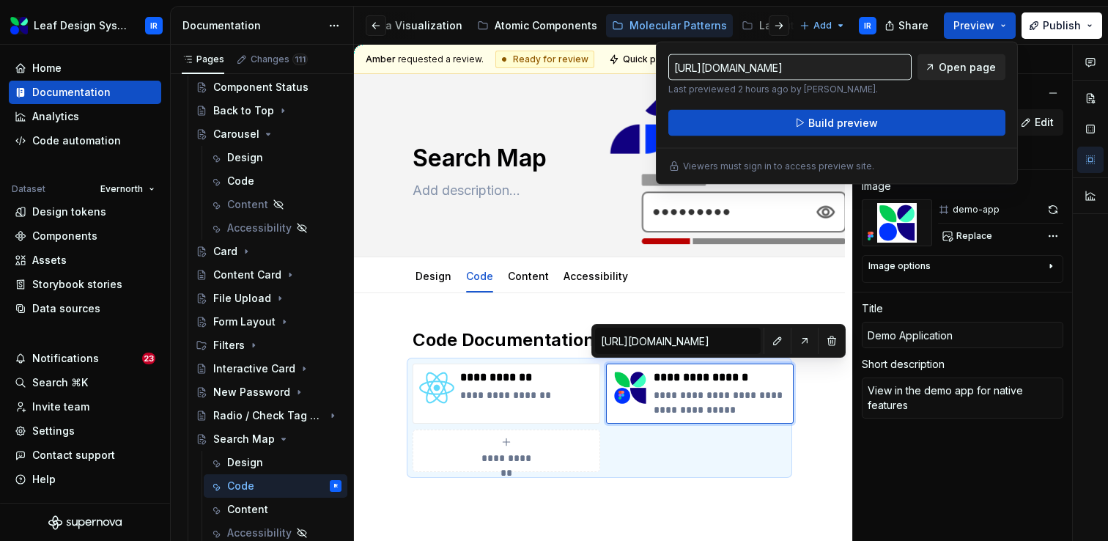
click at [959, 76] on link "Open page" at bounding box center [962, 67] width 88 height 26
type textarea "*"
